Goal: Task Accomplishment & Management: Complete application form

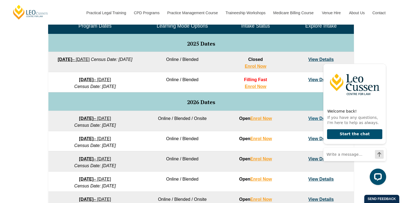
scroll to position [280, 0]
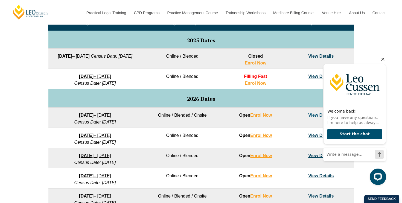
click at [383, 59] on icon "Hide greeting" at bounding box center [382, 59] width 3 height 3
click at [384, 60] on icon "Hide greeting" at bounding box center [383, 59] width 7 height 7
click at [383, 59] on icon "Hide greeting" at bounding box center [382, 59] width 3 height 3
click at [383, 59] on icon "Hide greeting" at bounding box center [383, 59] width 7 height 7
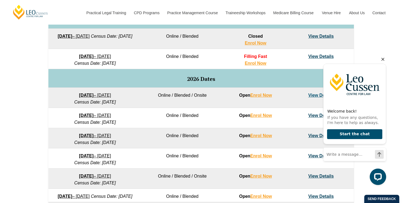
scroll to position [290, 0]
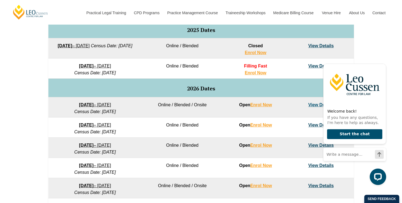
click at [312, 68] on link "View Details" at bounding box center [320, 66] width 25 height 5
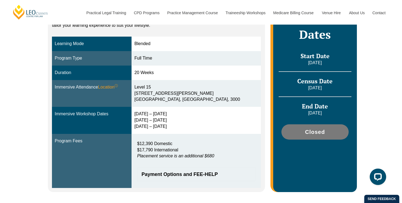
scroll to position [139, 0]
